Goal: Task Accomplishment & Management: Use online tool/utility

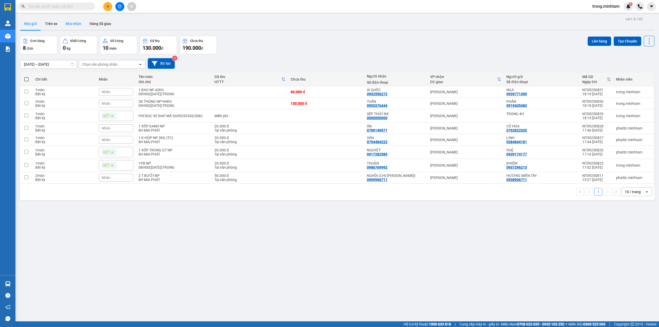
click at [74, 23] on button "Kho nhận" at bounding box center [74, 24] width 24 height 12
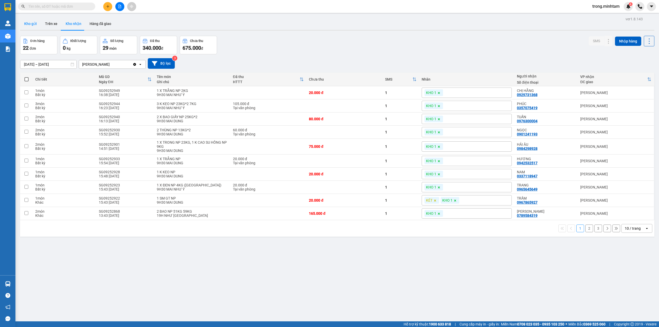
click at [28, 24] on button "Kho gửi" at bounding box center [30, 24] width 21 height 12
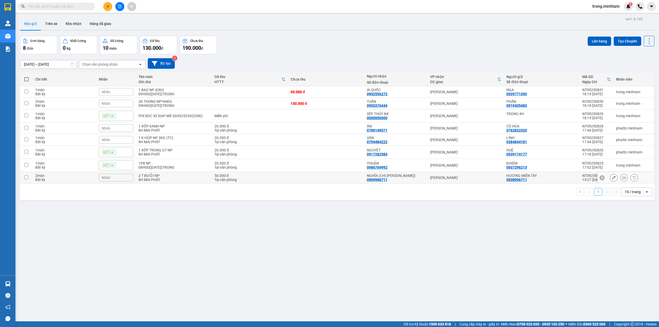
click at [234, 181] on div "Tại văn phòng" at bounding box center [250, 180] width 71 height 4
checkbox input "true"
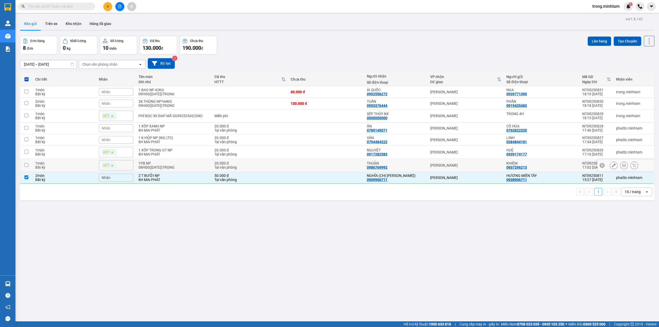
click at [158, 164] on div "1PB NP" at bounding box center [174, 163] width 71 height 4
checkbox input "true"
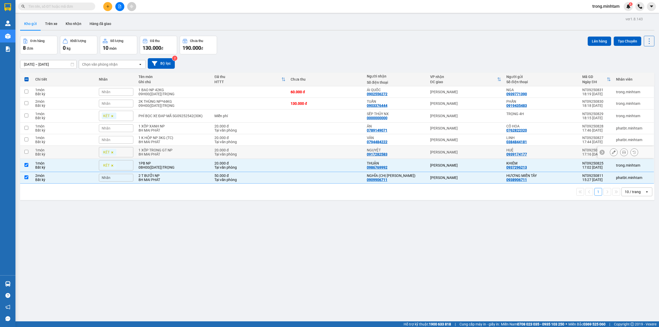
click at [157, 156] on div "8H MAI PHÁT" at bounding box center [174, 154] width 71 height 4
checkbox input "true"
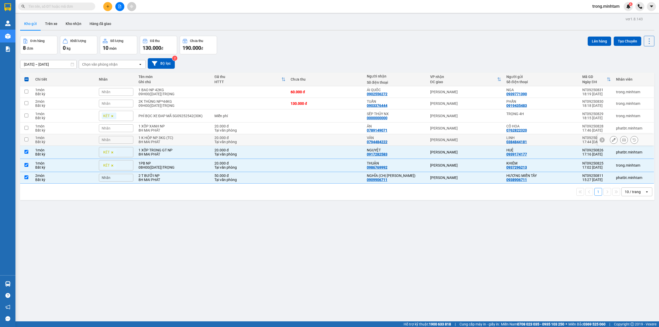
click at [171, 138] on div "1 K HỘP NP 3KG (TC)" at bounding box center [174, 138] width 71 height 4
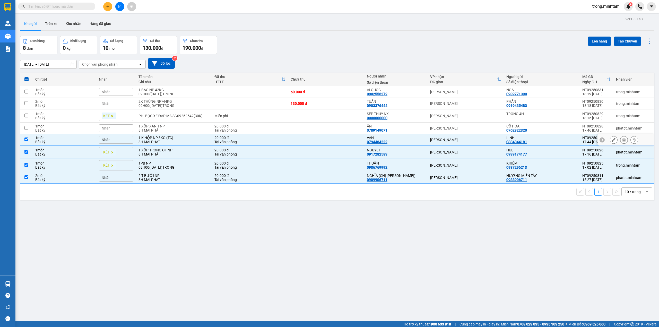
checkbox input "true"
click at [169, 131] on div "8H MAI PHÁT" at bounding box center [174, 130] width 71 height 4
checkbox input "true"
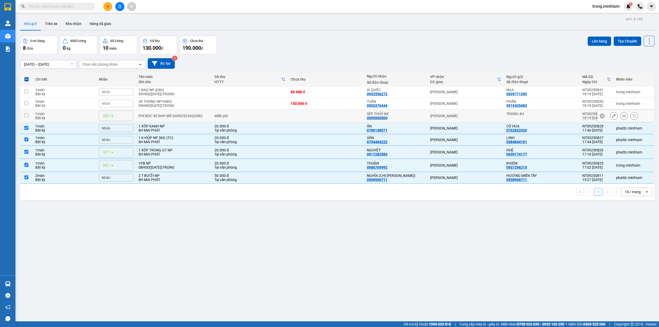
click at [173, 119] on td "PHÍ BỌC XE ĐAP MÃ SG09252542(30K)" at bounding box center [174, 115] width 76 height 13
checkbox input "true"
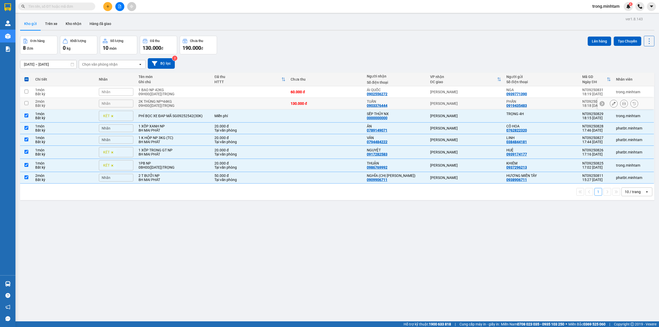
click at [175, 106] on div "09H00([DATE])TRỌNG" at bounding box center [174, 106] width 71 height 4
checkbox input "true"
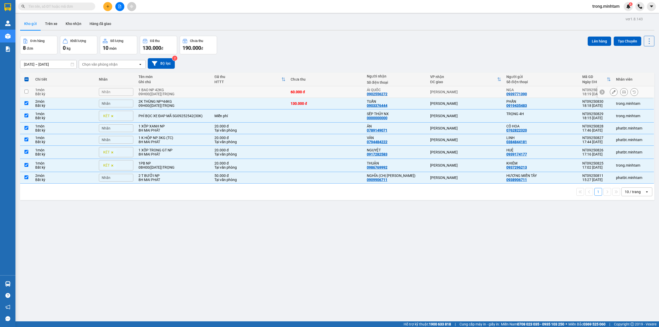
click at [174, 95] on div "09H00([DATE])TRỌNG" at bounding box center [174, 94] width 71 height 4
checkbox input "true"
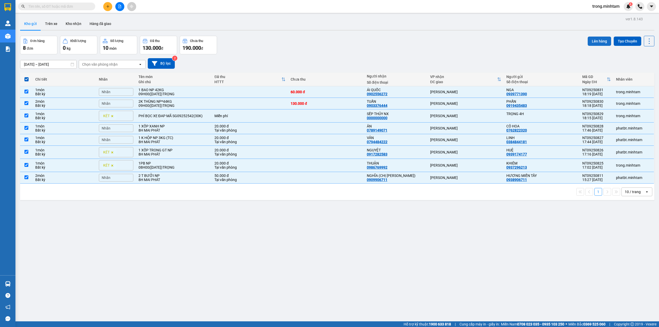
click at [593, 39] on button "Lên hàng" at bounding box center [599, 41] width 23 height 9
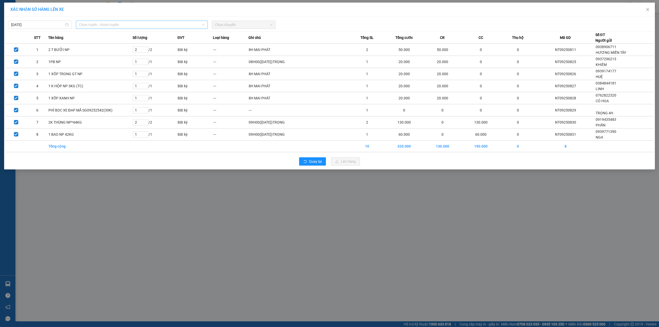
click at [96, 22] on span "Chọn tuyến - nhóm tuyến" at bounding box center [142, 25] width 126 height 8
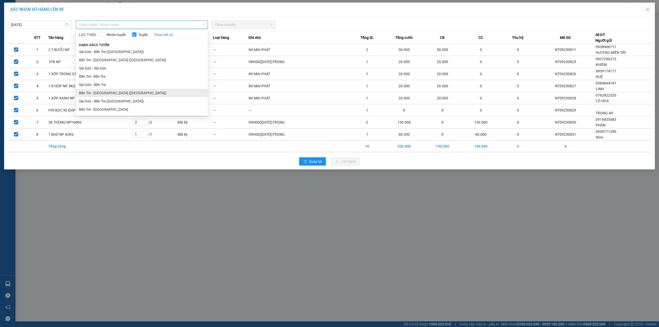
click at [101, 95] on li "Bến Tre - [GEOGRAPHIC_DATA] ([GEOGRAPHIC_DATA])" at bounding box center [142, 93] width 132 height 8
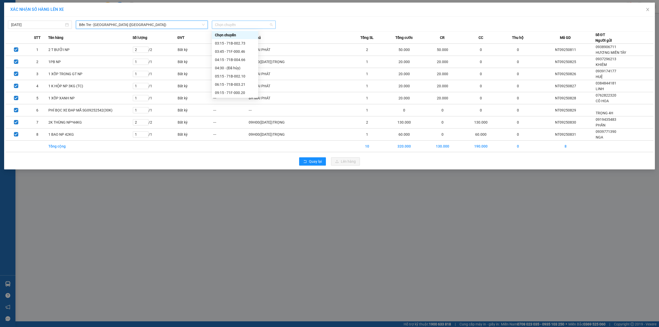
click at [243, 26] on span "Chọn chuyến" at bounding box center [244, 25] width 58 height 8
click at [228, 53] on div "03:45 - 71F-000.46" at bounding box center [235, 52] width 40 height 6
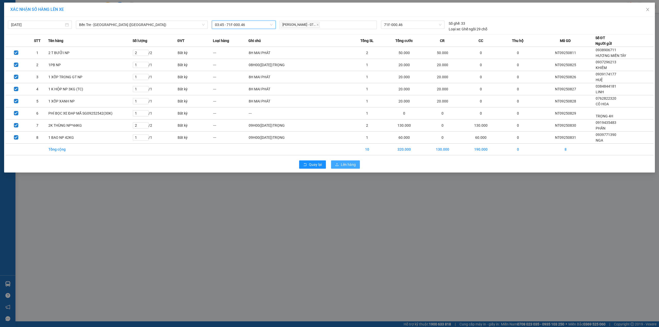
click at [358, 165] on button "Lên hàng" at bounding box center [345, 164] width 29 height 8
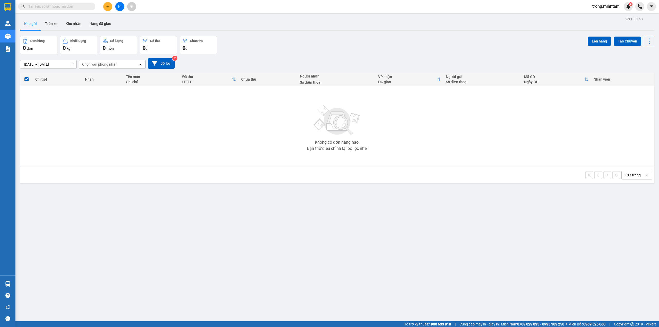
click at [82, 31] on div "ver 1.8.143 Kho gửi Trên xe Kho nhận Hàng đã giao Đơn hàng 0 đơn Khối lượng 0 k…" at bounding box center [337, 178] width 639 height 327
